Goal: Task Accomplishment & Management: Manage account settings

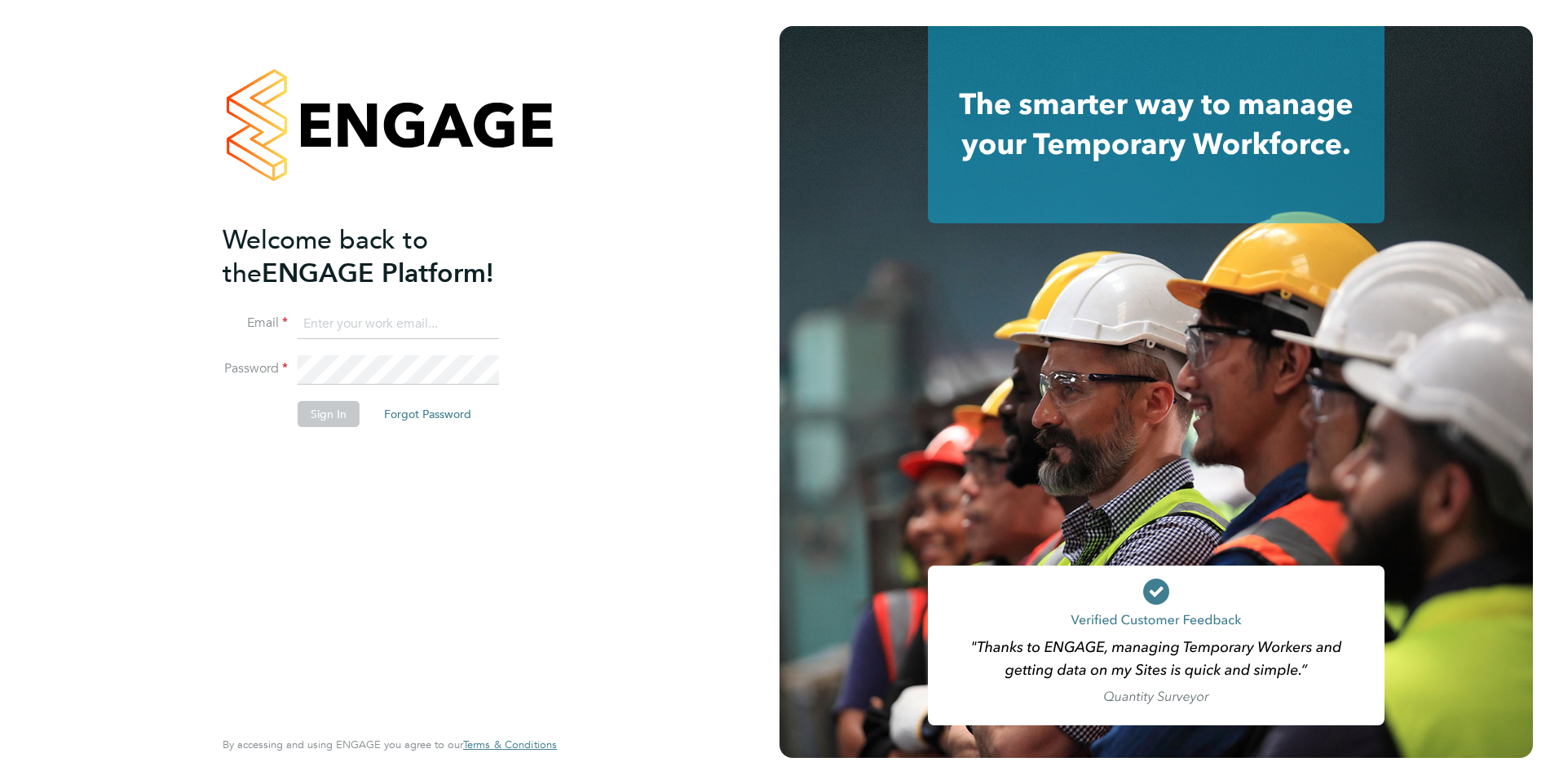
type input "phil.hall@ncclondon.ac.uk"
click at [328, 420] on button "Sign In" at bounding box center [328, 413] width 62 height 26
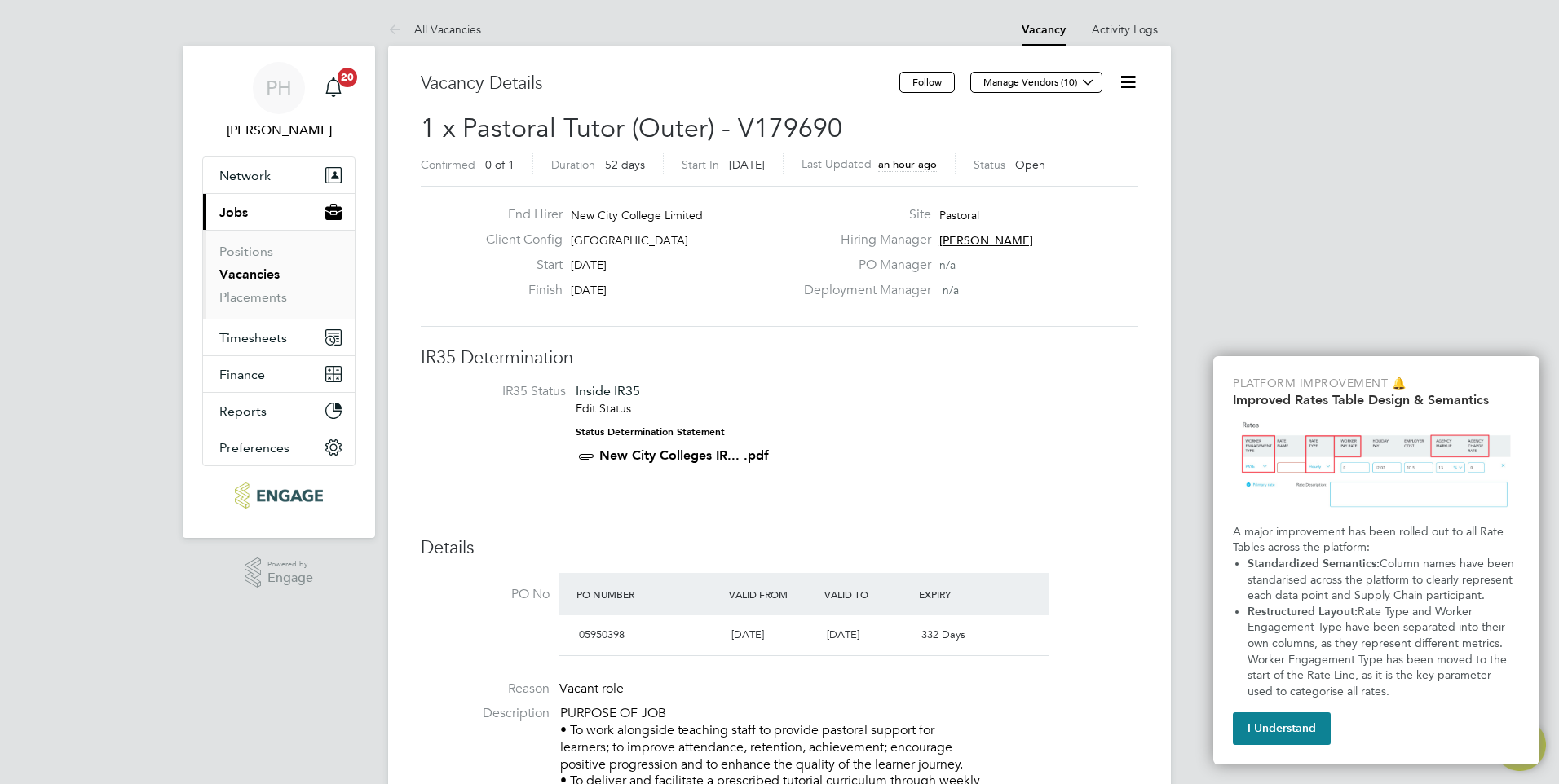
click at [1136, 76] on icon at bounding box center [1128, 81] width 20 height 20
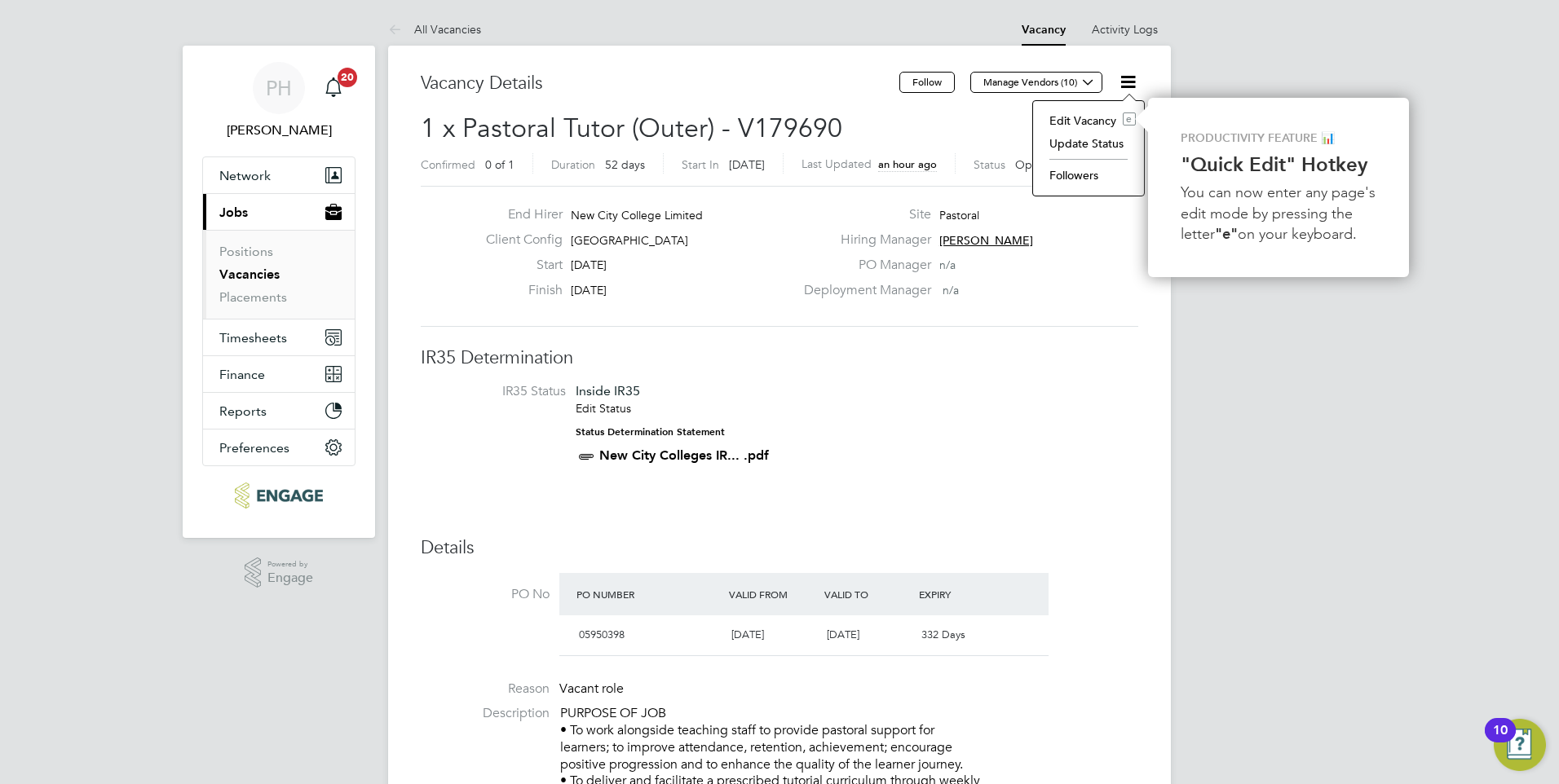
click at [1088, 144] on li "Update Status" at bounding box center [1088, 143] width 95 height 23
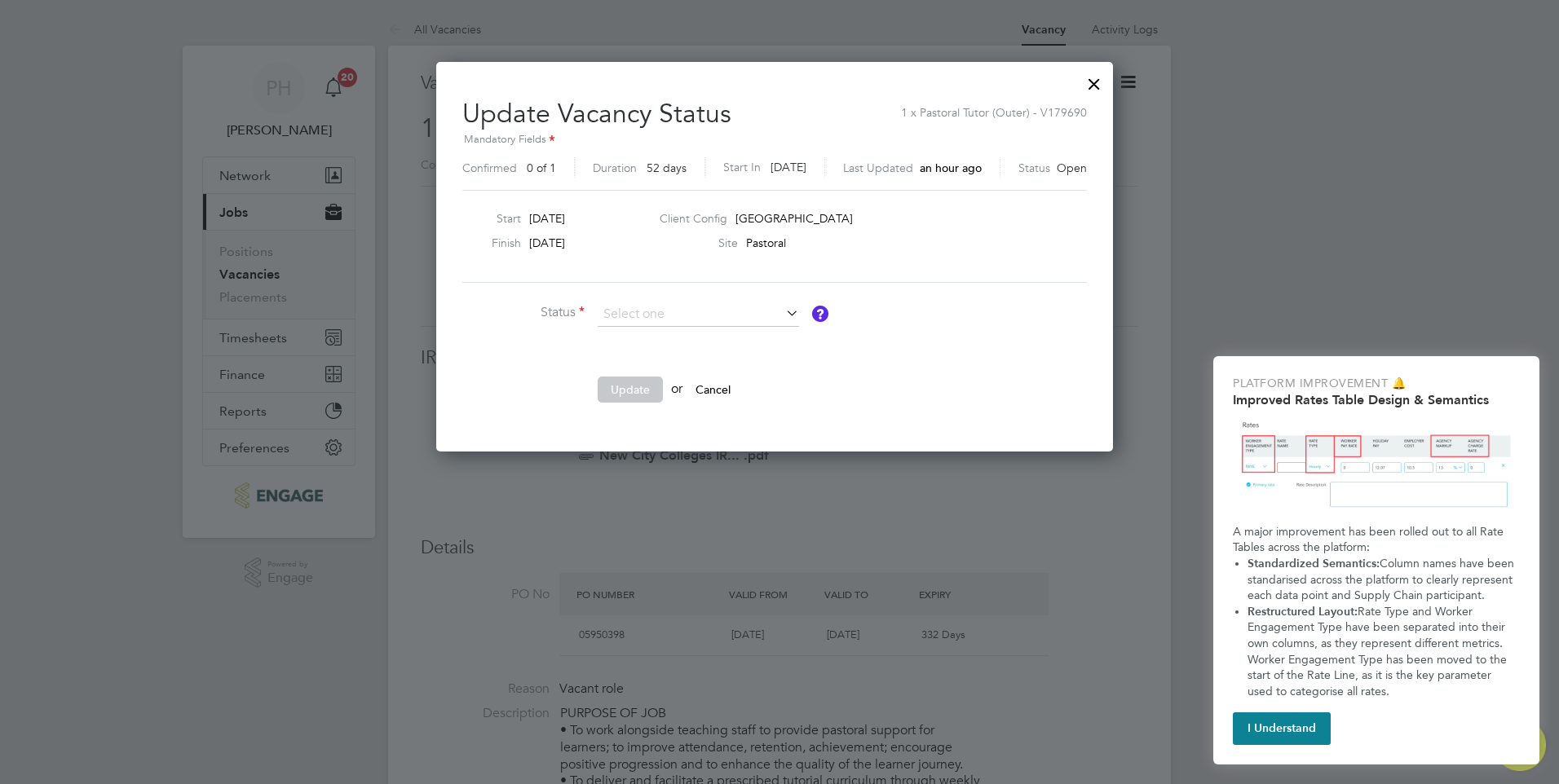
click at [1104, 78] on div at bounding box center [1094, 80] width 29 height 29
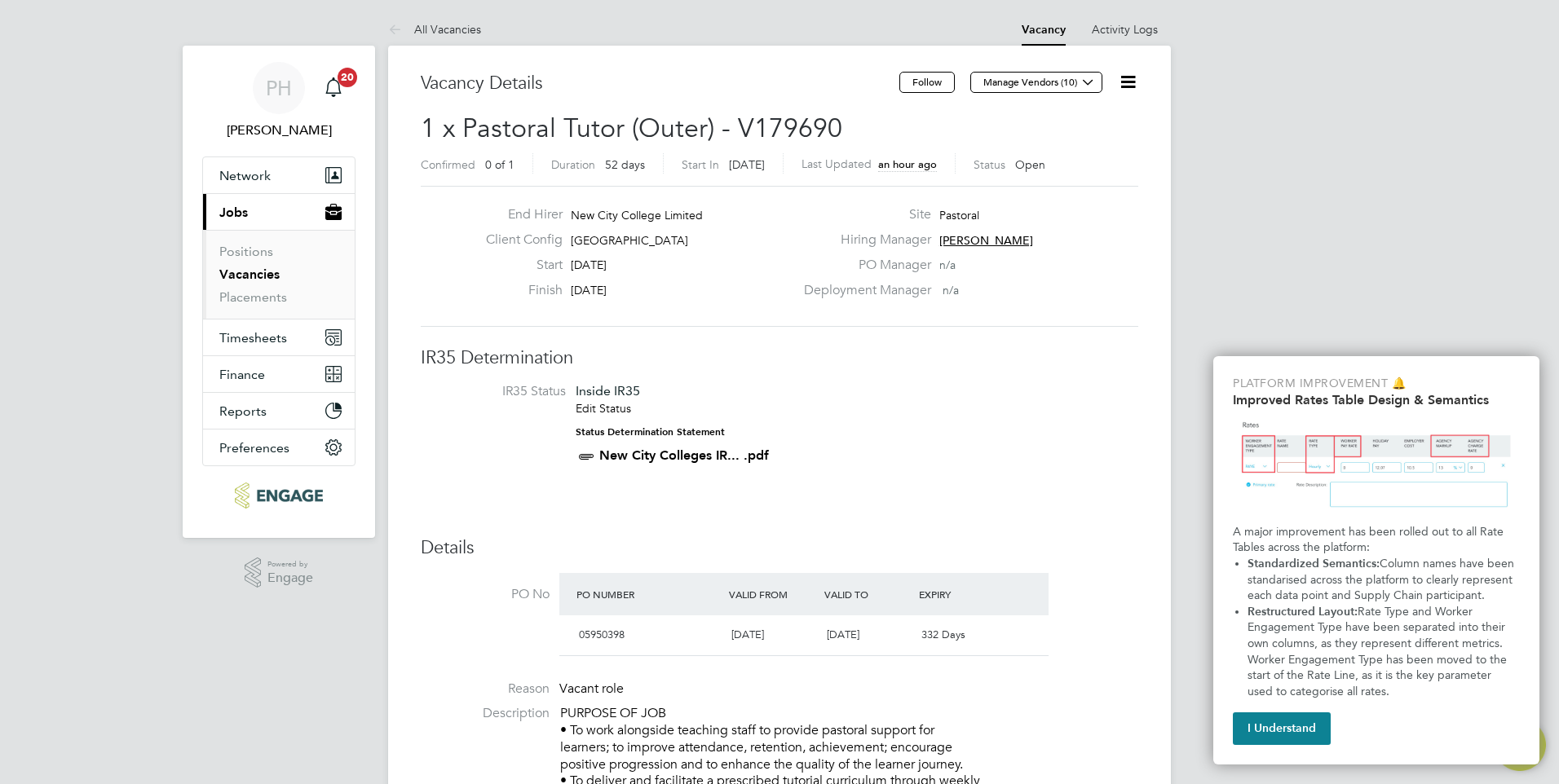
click at [1134, 81] on icon at bounding box center [1128, 81] width 20 height 20
click at [1077, 296] on div "Deployment Manager n/a" at bounding box center [969, 295] width 351 height 26
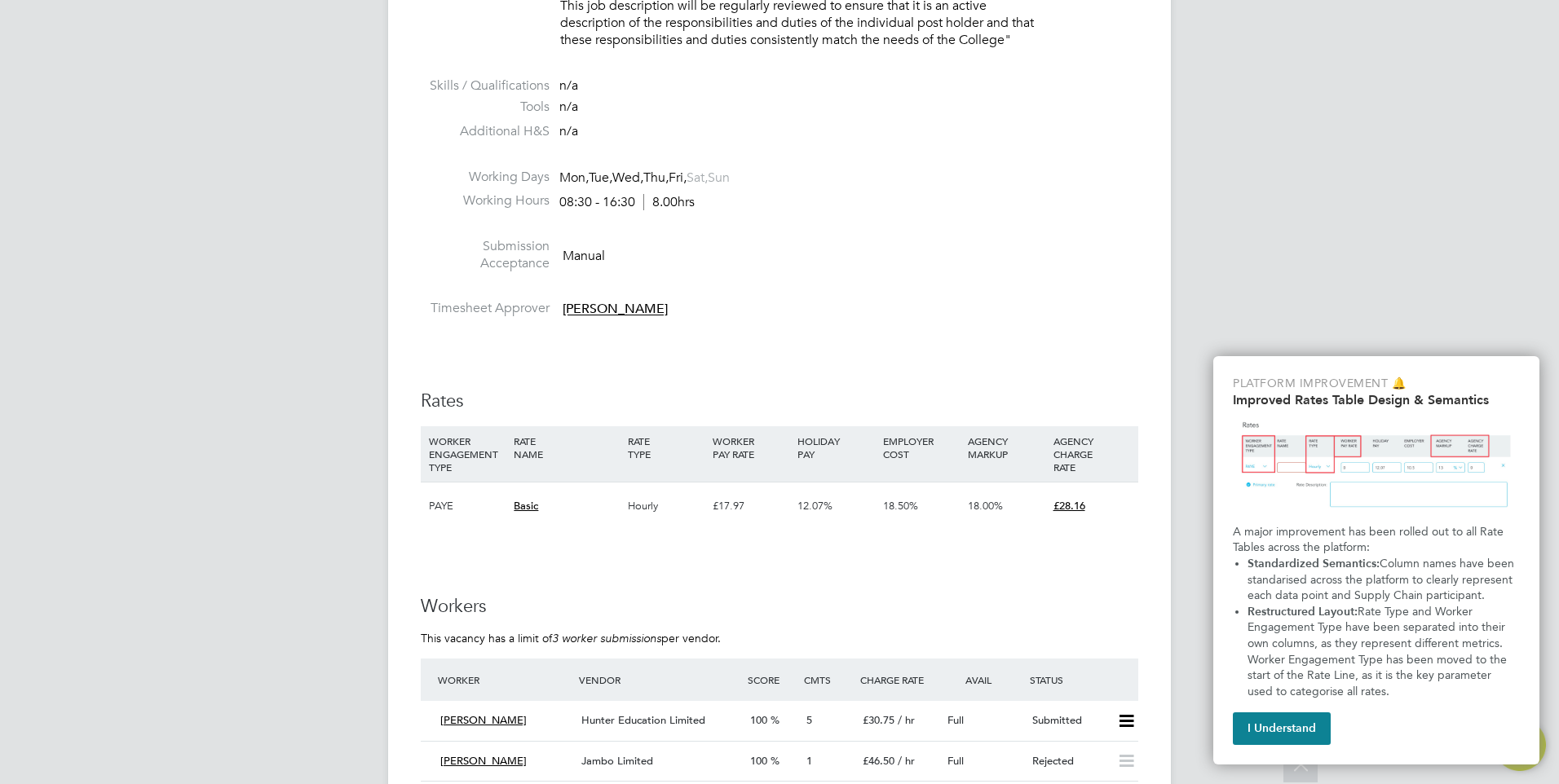
drag, startPoint x: 1260, startPoint y: 727, endPoint x: 921, endPoint y: 627, distance: 353.4
click at [1259, 727] on button "I Understand" at bounding box center [1282, 728] width 98 height 33
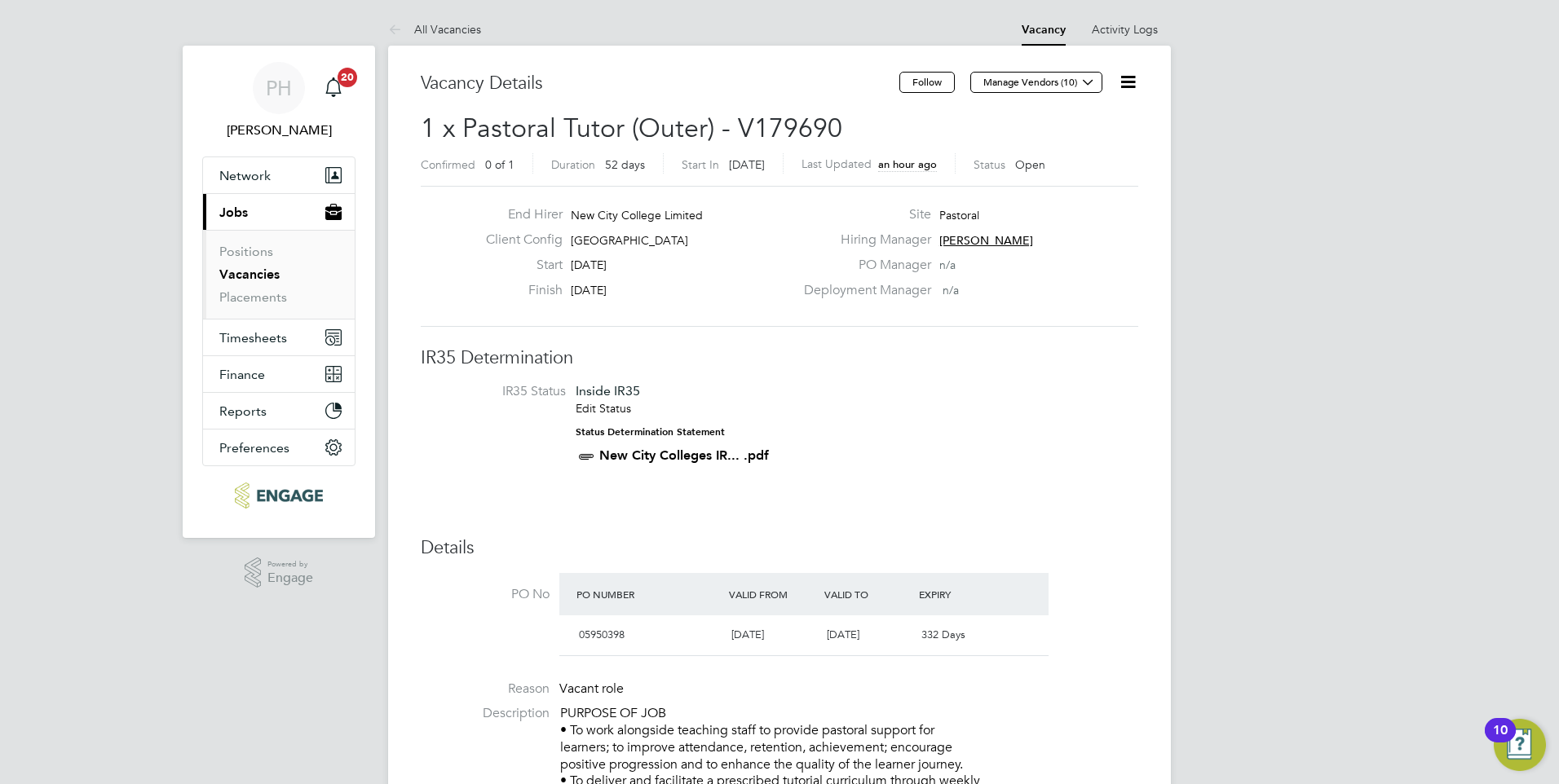
click at [1133, 79] on icon at bounding box center [1128, 81] width 20 height 20
click at [1098, 136] on li "Update Status" at bounding box center [1088, 143] width 95 height 23
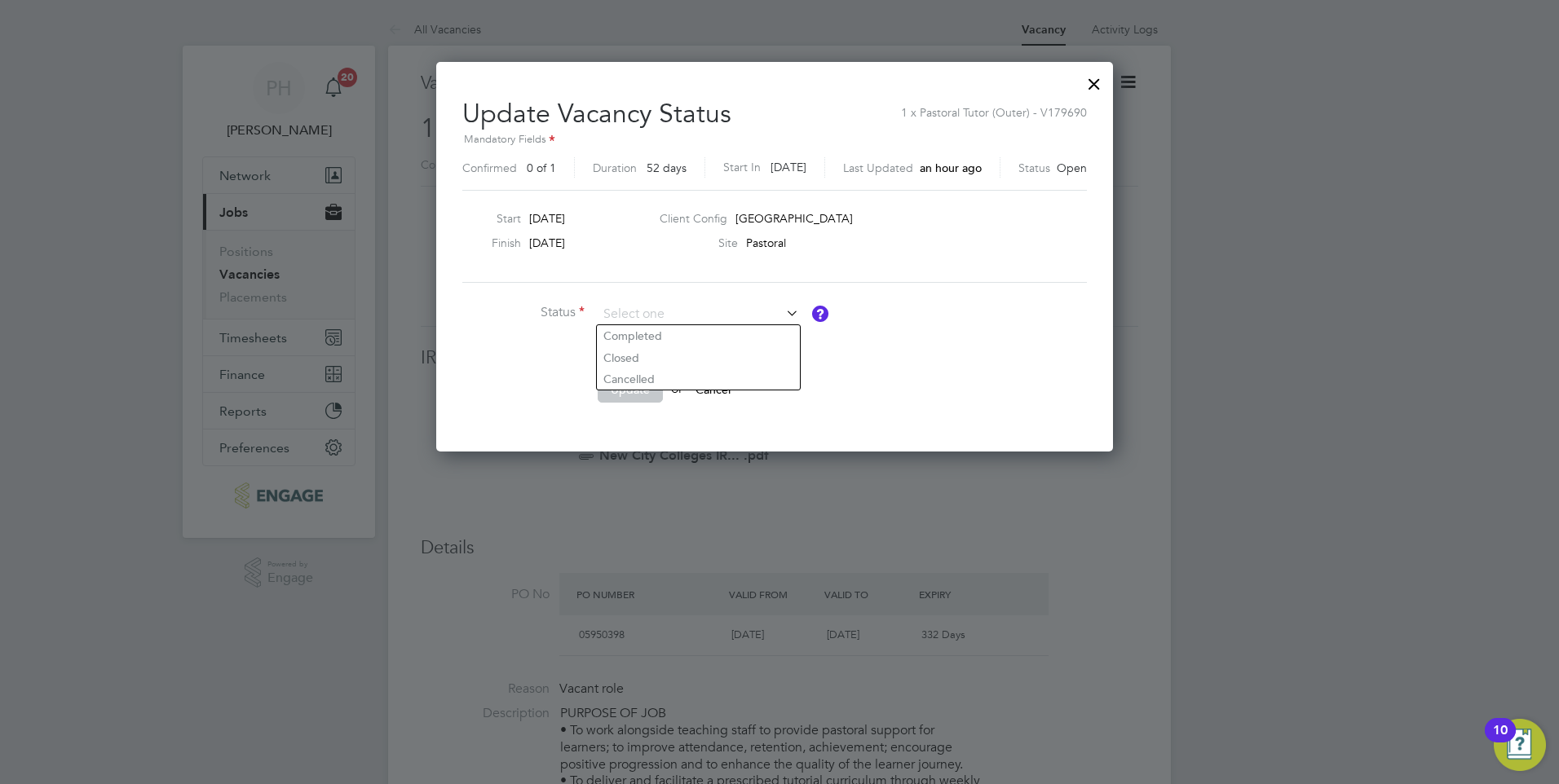
click at [1102, 78] on div at bounding box center [1094, 80] width 29 height 29
